Goal: Task Accomplishment & Management: Manage account settings

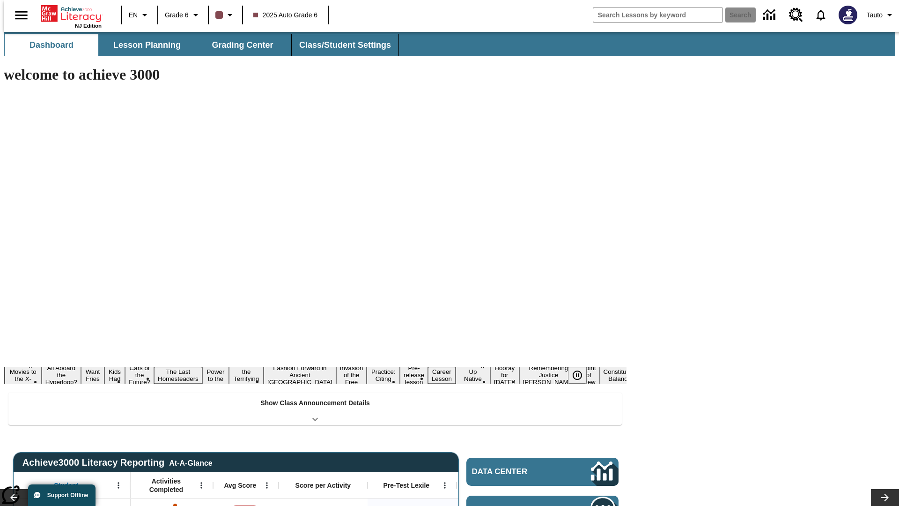
click at [340, 45] on button "Class/Student Settings" at bounding box center [345, 45] width 108 height 22
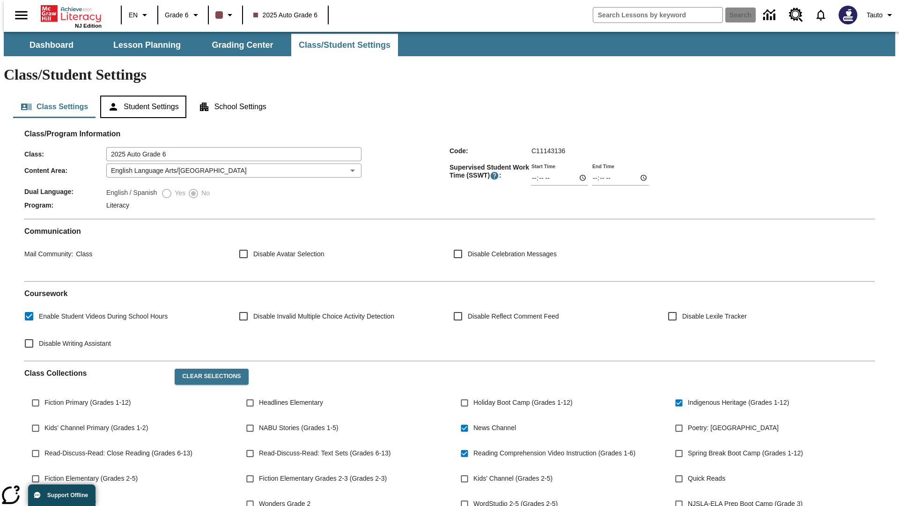
click at [141, 96] on button "Student Settings" at bounding box center [143, 107] width 86 height 22
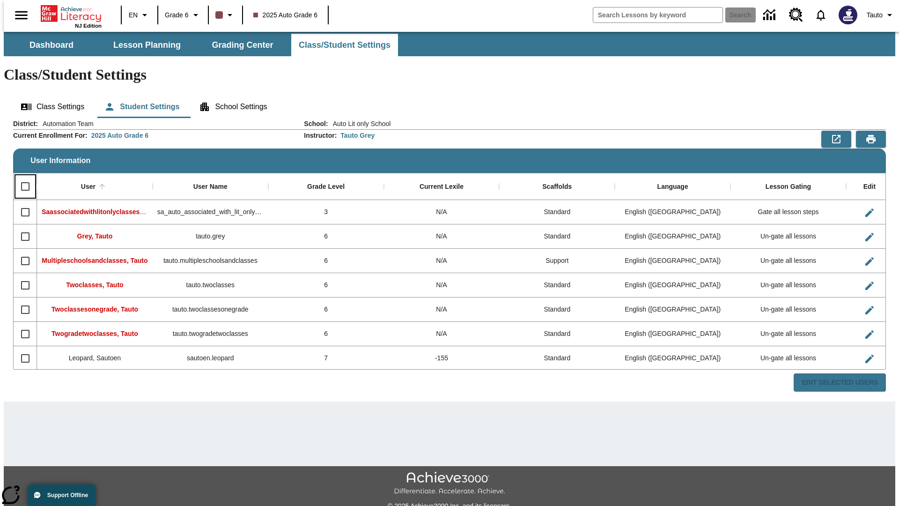
click at [21, 177] on input "Select all rows" at bounding box center [25, 187] width 20 height 20
checkbox input "true"
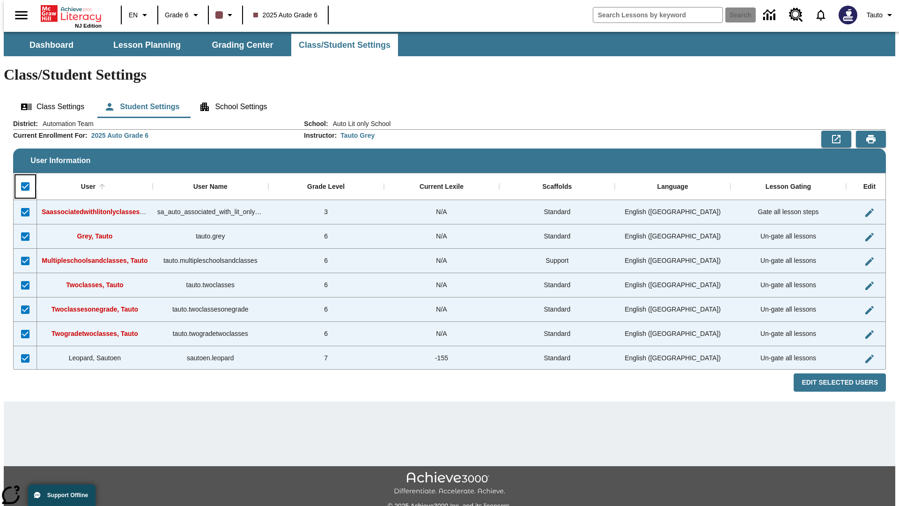
checkbox input "true"
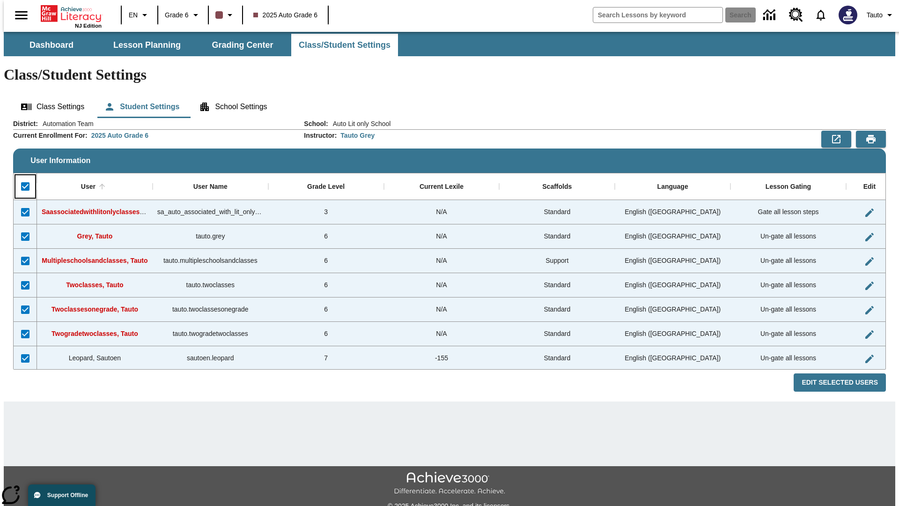
checkbox input "true"
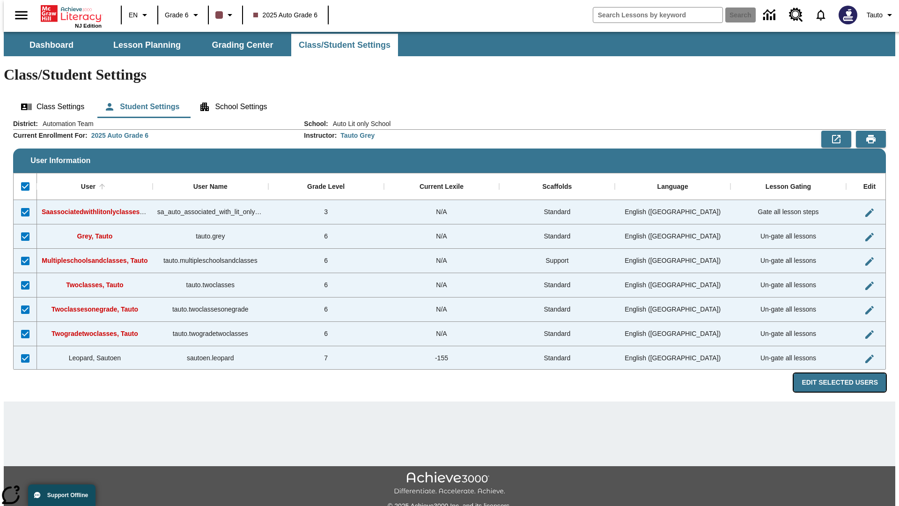
click at [847, 373] on button "Edit Selected Users" at bounding box center [840, 382] width 92 height 18
